Goal: Information Seeking & Learning: Check status

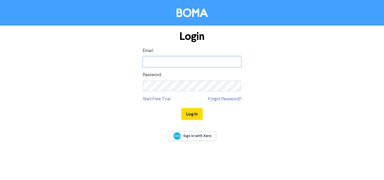
type input "[DOMAIN_NAME][EMAIL_ADDRESS][DOMAIN_NAME]"
click at [191, 107] on div "Log In" at bounding box center [192, 113] width 98 height 23
click at [188, 113] on button "Log In" at bounding box center [191, 114] width 21 height 12
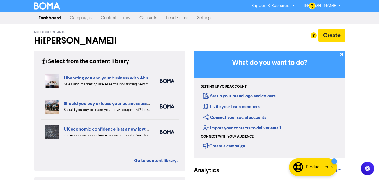
click at [149, 18] on link "Contacts" at bounding box center [148, 17] width 27 height 11
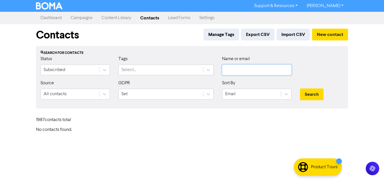
click at [268, 68] on input "text" at bounding box center [256, 70] width 69 height 11
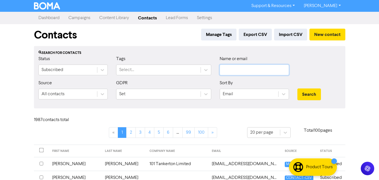
paste input "[EMAIL_ADDRESS][DOMAIN_NAME]"
type input "[EMAIL_ADDRESS][DOMAIN_NAME]"
click at [311, 93] on button "Search" at bounding box center [310, 94] width 24 height 12
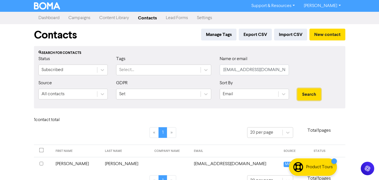
scroll to position [13, 0]
